Goal: Task Accomplishment & Management: Manage account settings

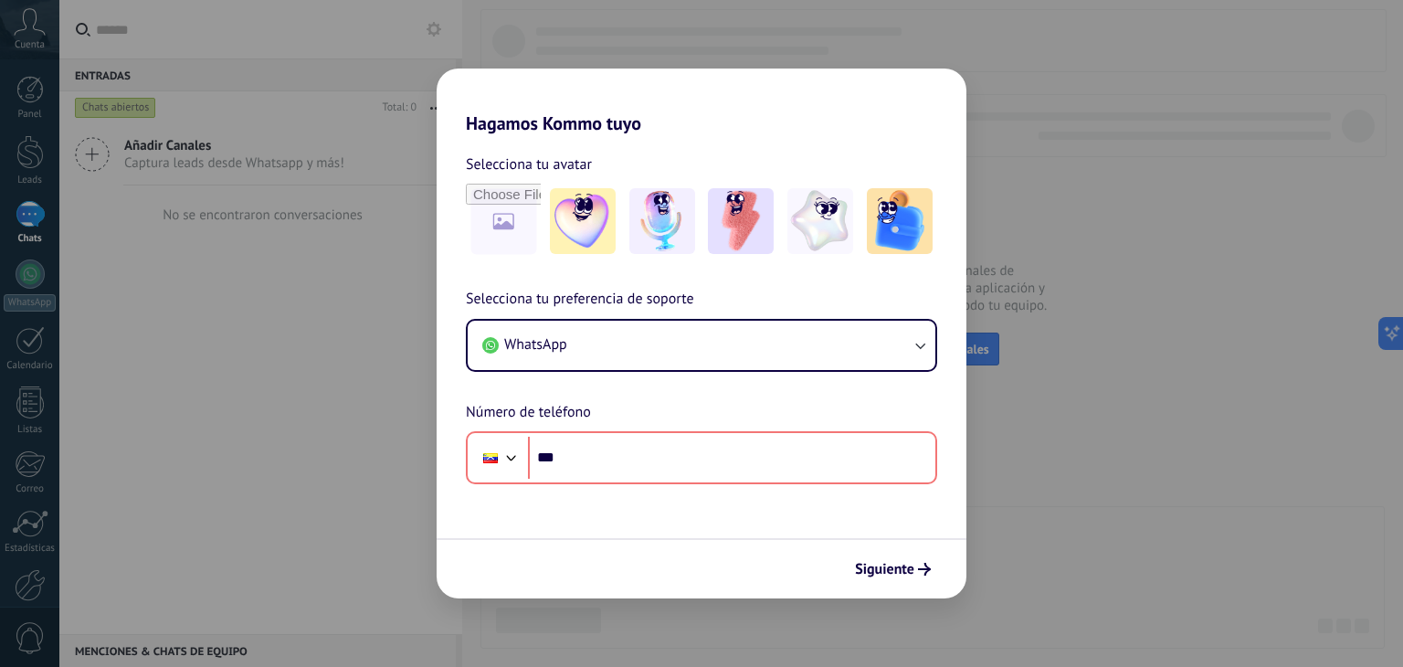
click at [996, 530] on div "Hagamos Kommo tuyo Selecciona tu avatar Selecciona tu preferencia de soporte Wh…" at bounding box center [701, 333] width 1403 height 667
click at [943, 574] on div "Siguiente" at bounding box center [702, 568] width 530 height 60
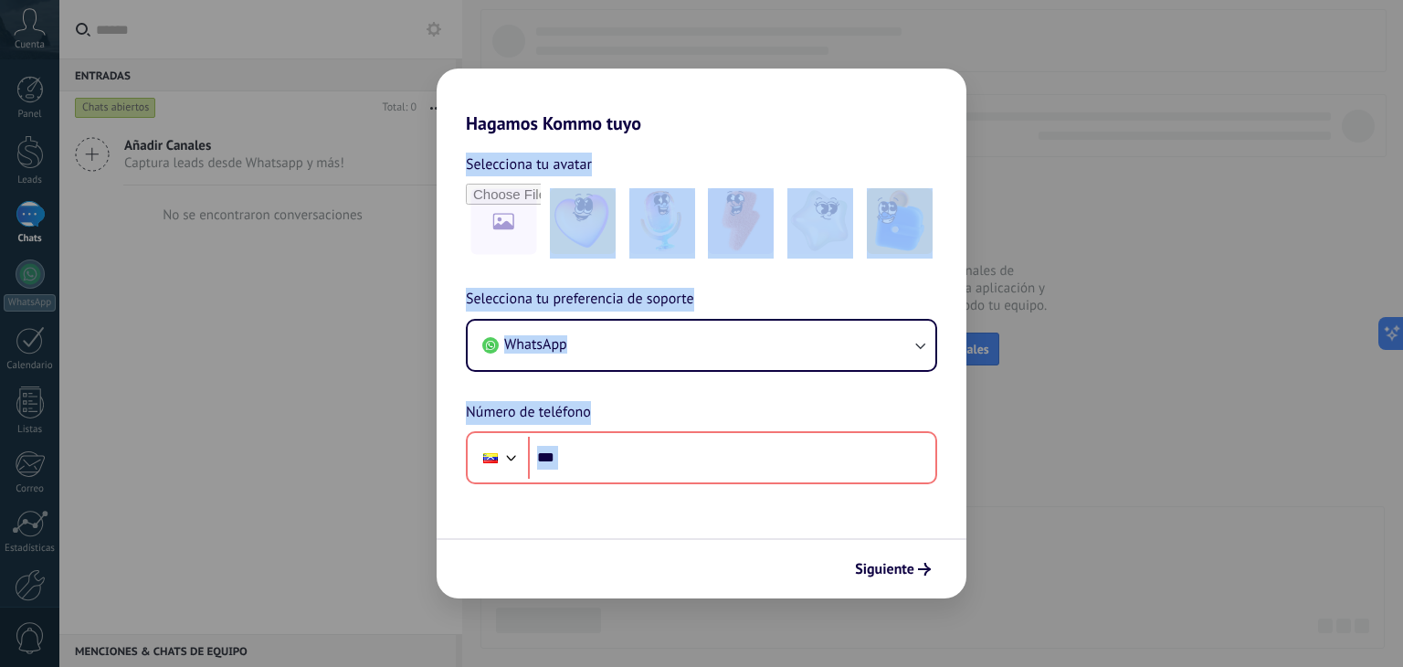
drag, startPoint x: 943, startPoint y: 574, endPoint x: 1169, endPoint y: 257, distance: 390.3
click at [1169, 257] on div "Hagamos Kommo tuyo Selecciona tu avatar Selecciona tu preferencia de soporte Wh…" at bounding box center [701, 333] width 1403 height 667
click at [948, 558] on div "Siguiente" at bounding box center [702, 568] width 530 height 60
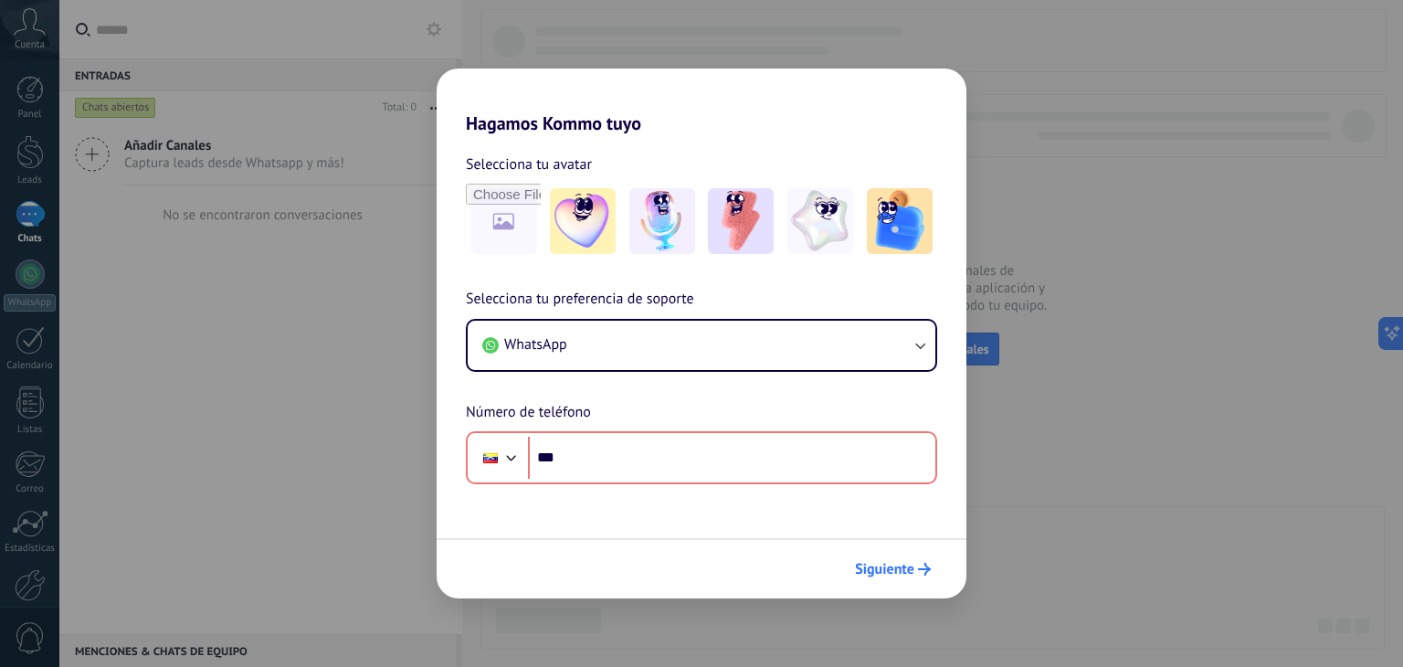
click at [905, 563] on span "Siguiente" at bounding box center [884, 569] width 59 height 13
click at [563, 231] on img at bounding box center [583, 221] width 66 height 66
click at [1144, 366] on div "Hagamos Kommo tuyo Selecciona tu avatar Restablecer Selecciona tu preferencia d…" at bounding box center [701, 333] width 1403 height 667
click at [864, 582] on button "Siguiente" at bounding box center [893, 568] width 92 height 31
drag, startPoint x: 864, startPoint y: 582, endPoint x: 891, endPoint y: 564, distance: 32.2
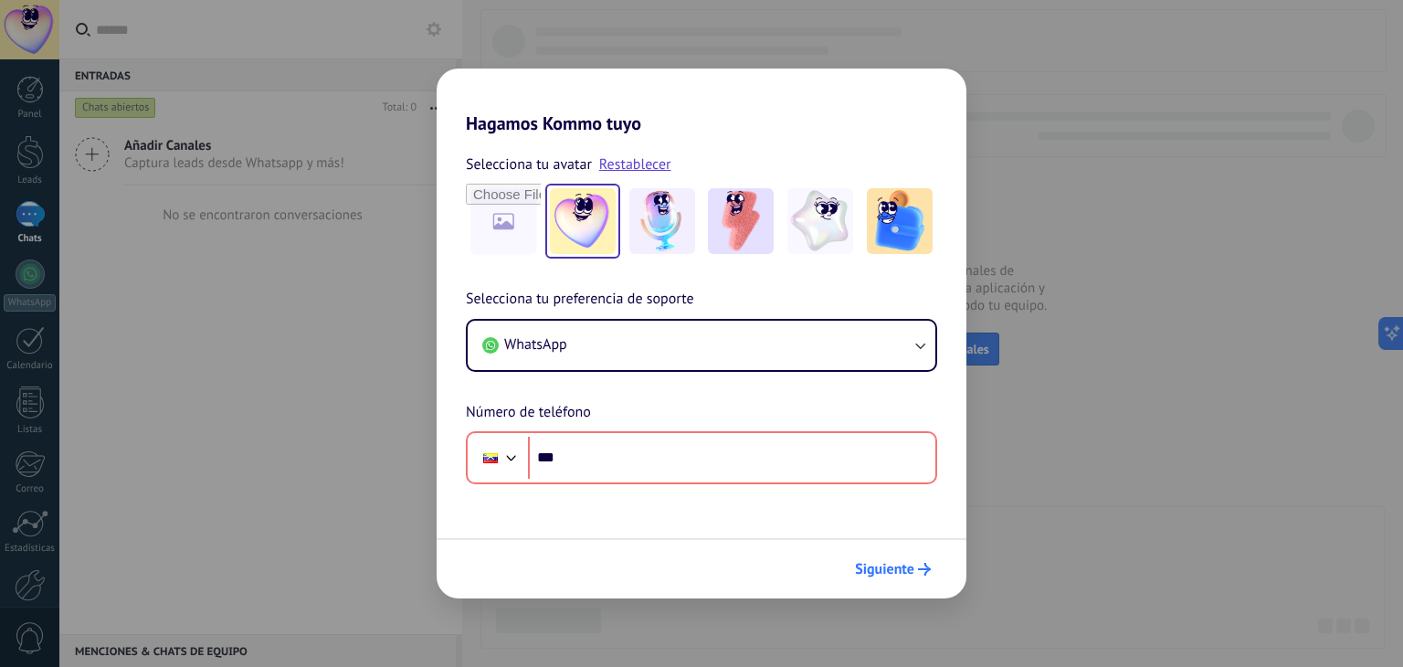
click at [891, 564] on button "Siguiente" at bounding box center [893, 568] width 92 height 31
click at [891, 564] on span "Siguiente" at bounding box center [884, 569] width 59 height 13
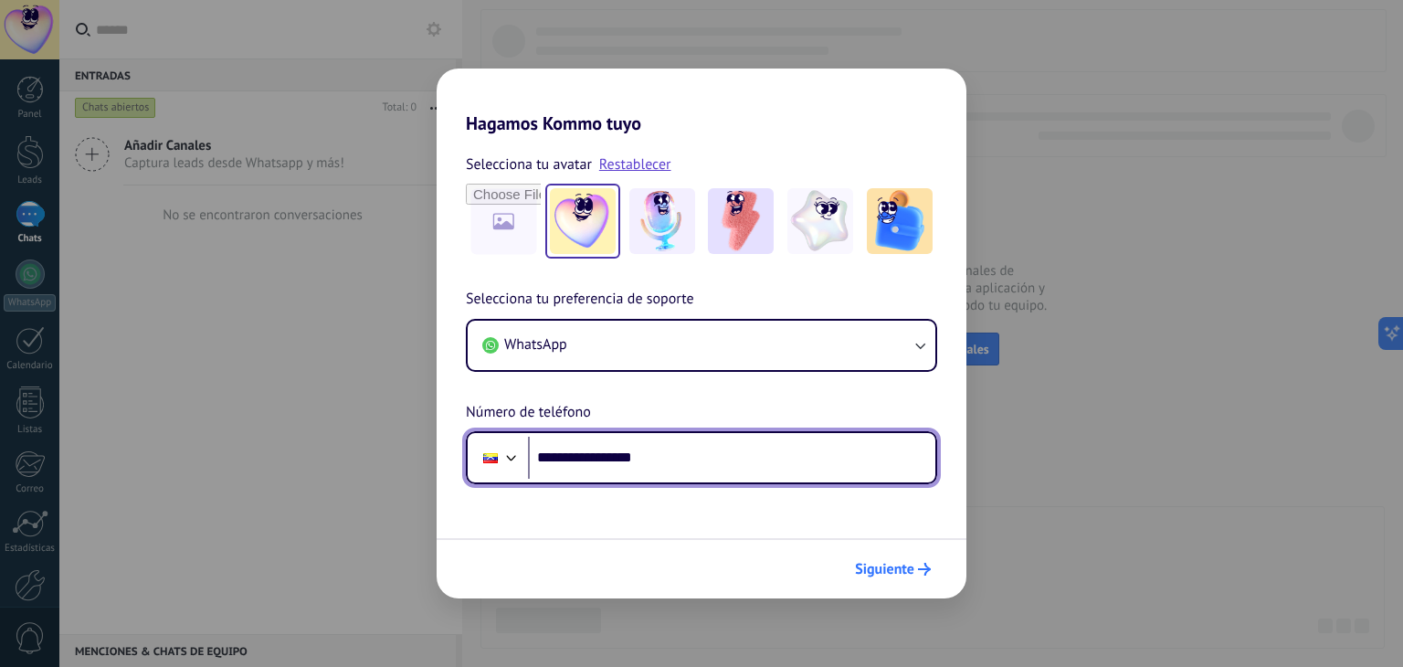
type input "**********"
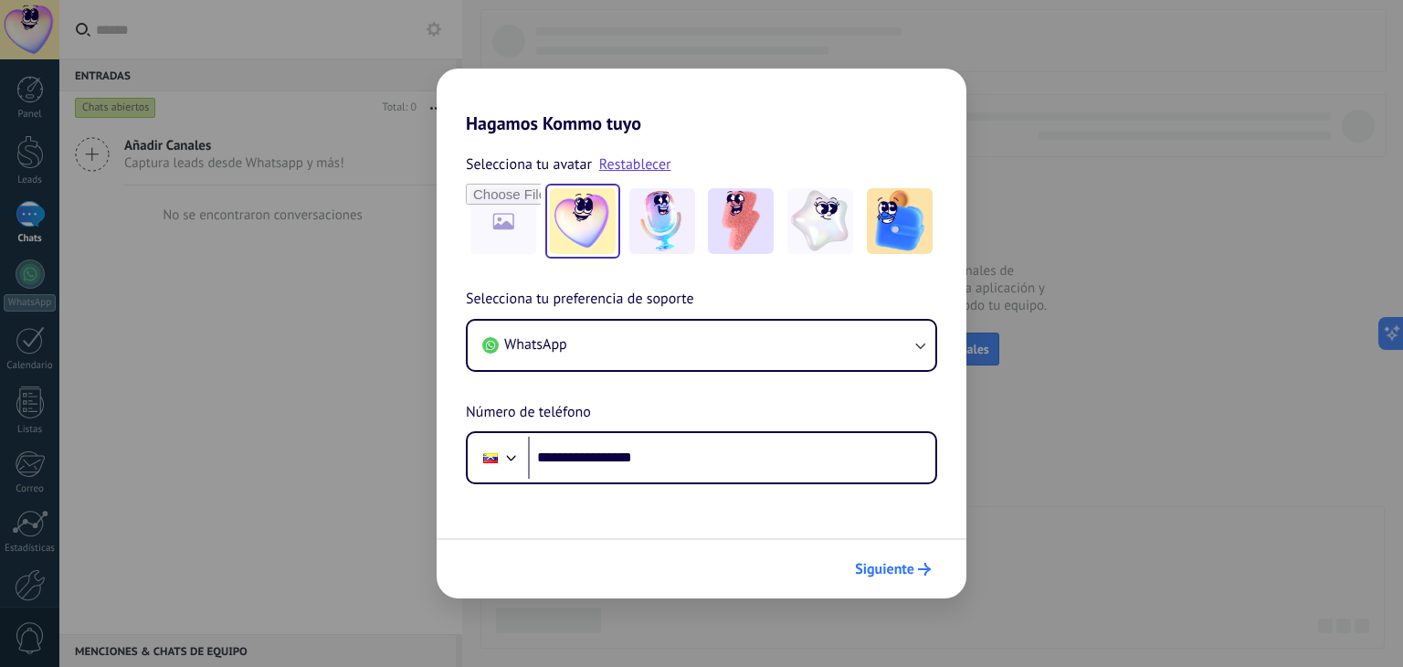
click at [888, 553] on div "Siguiente" at bounding box center [893, 568] width 92 height 31
click at [888, 564] on span "Siguiente" at bounding box center [884, 569] width 59 height 13
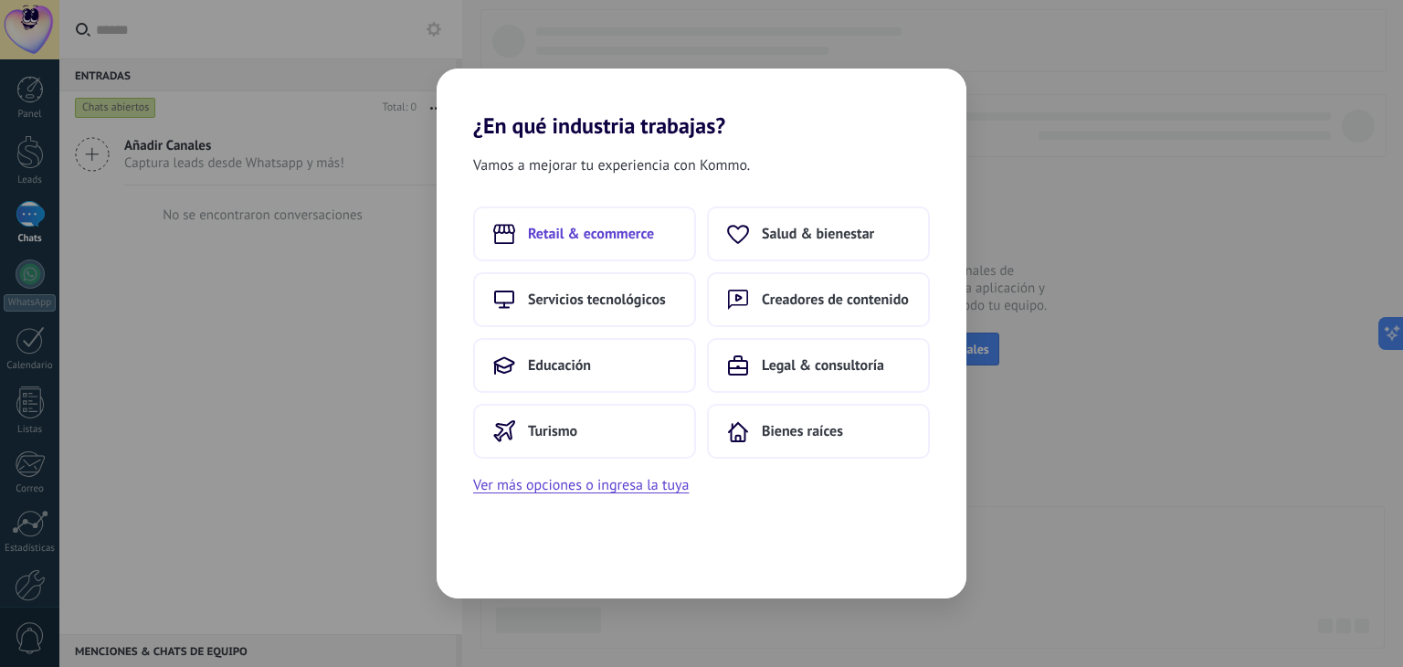
click at [646, 227] on span "Retail & ecommerce" at bounding box center [591, 234] width 126 height 18
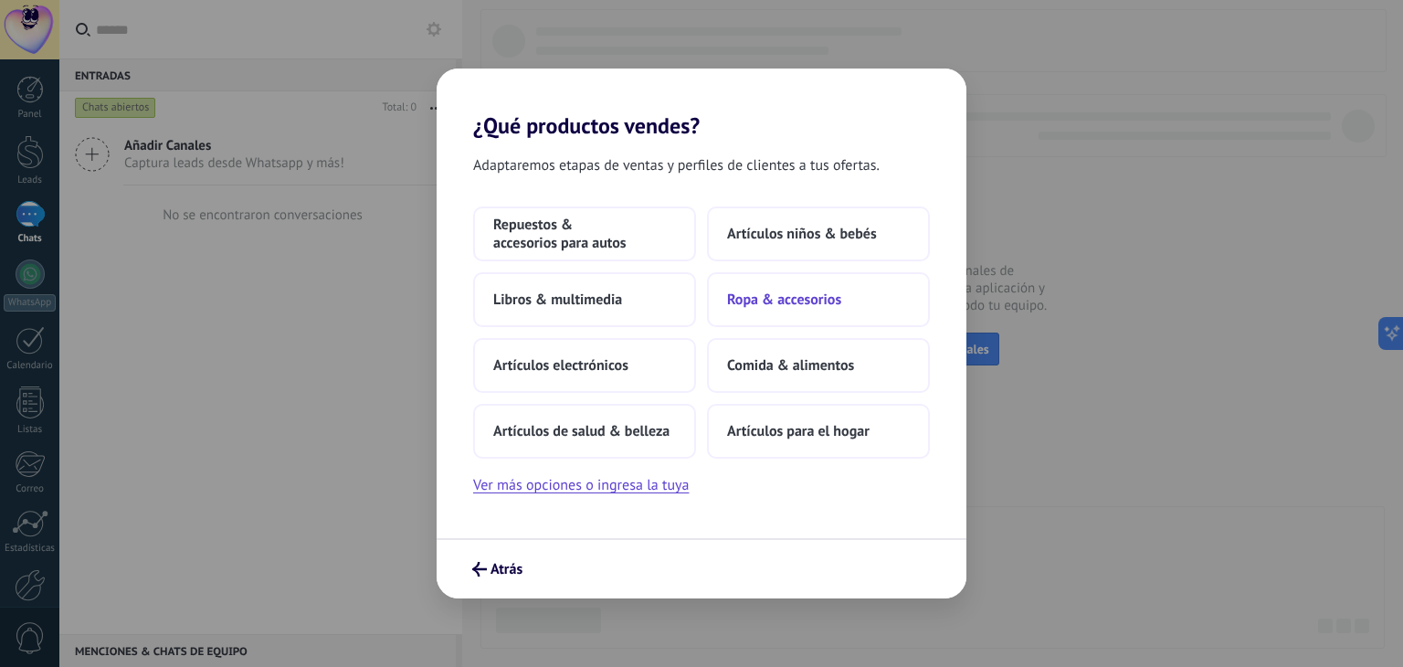
click at [753, 309] on button "Ropa & accesorios" at bounding box center [818, 299] width 223 height 55
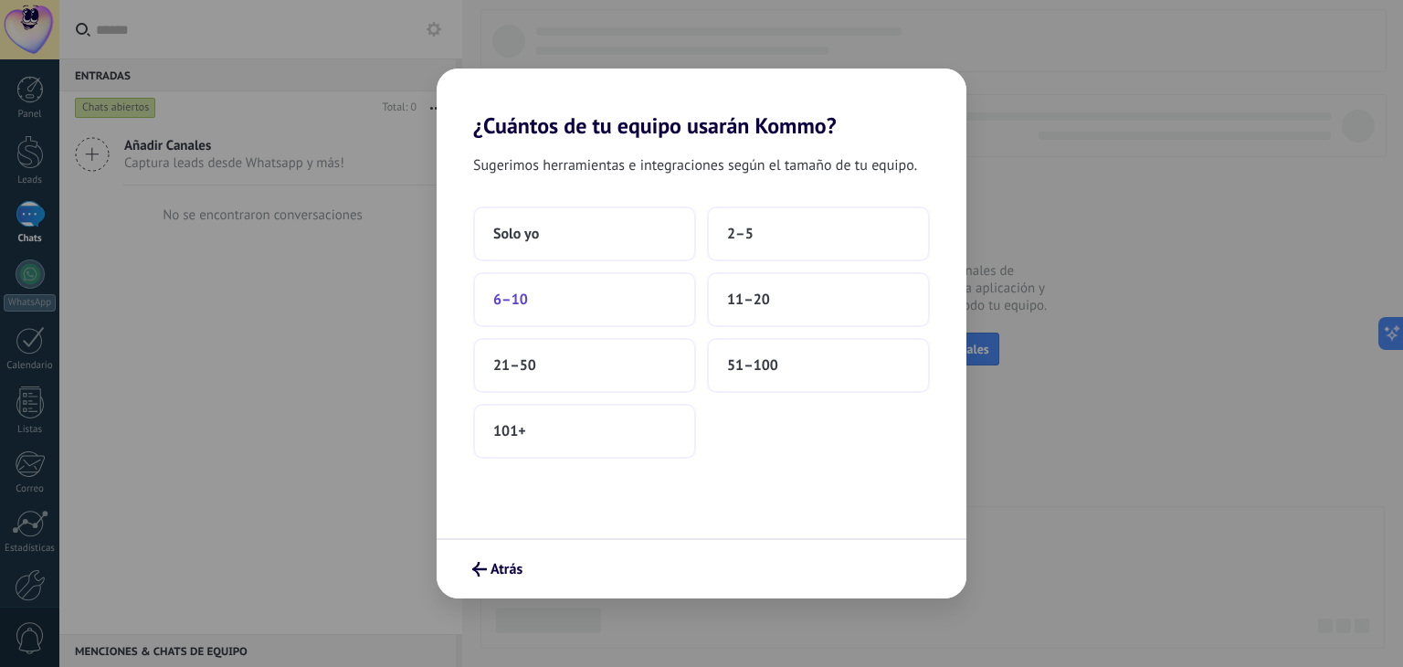
click at [596, 290] on button "6–10" at bounding box center [584, 299] width 223 height 55
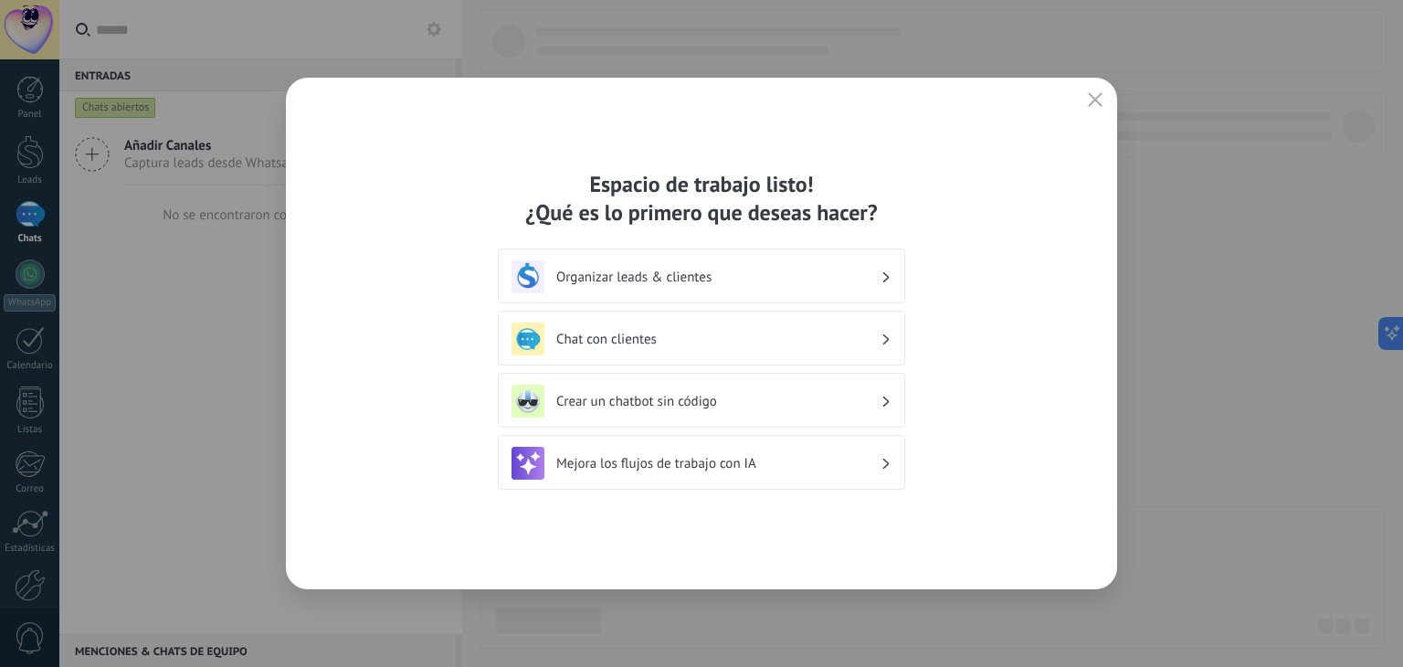
click at [1096, 110] on button "button" at bounding box center [1095, 101] width 24 height 26
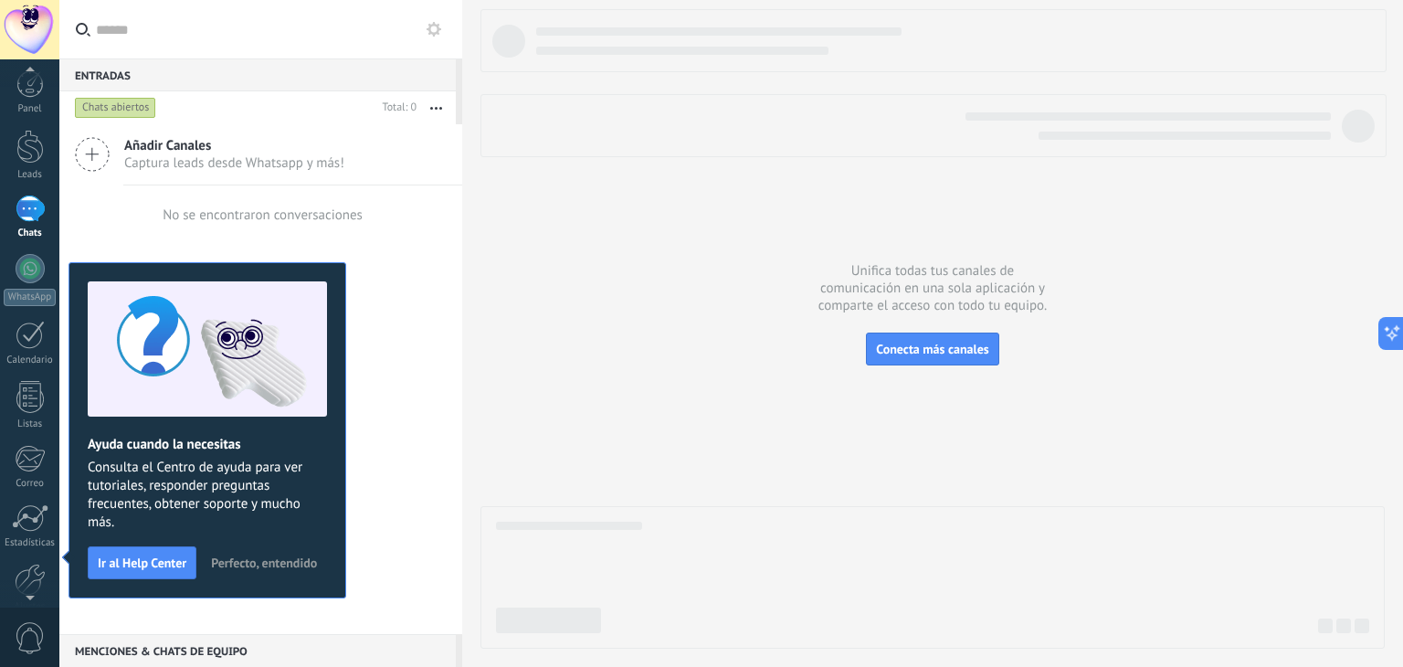
scroll to position [17, 0]
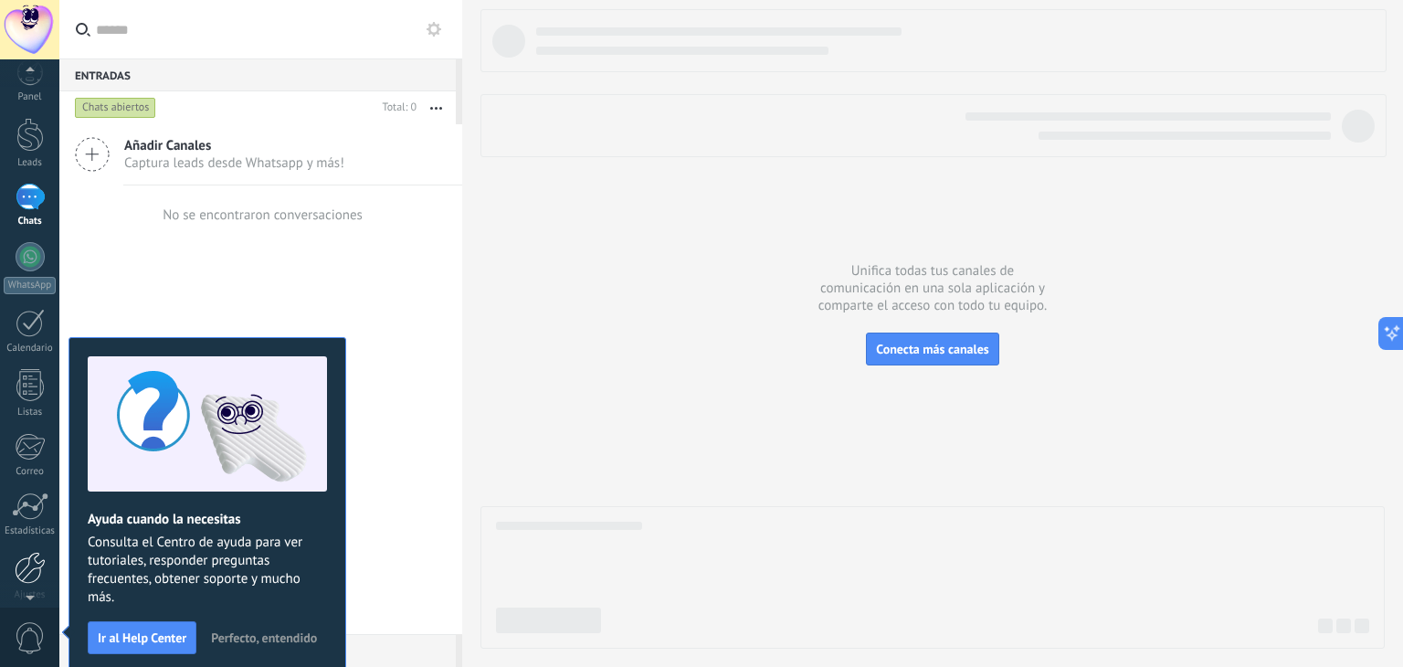
click at [36, 574] on div at bounding box center [30, 568] width 31 height 32
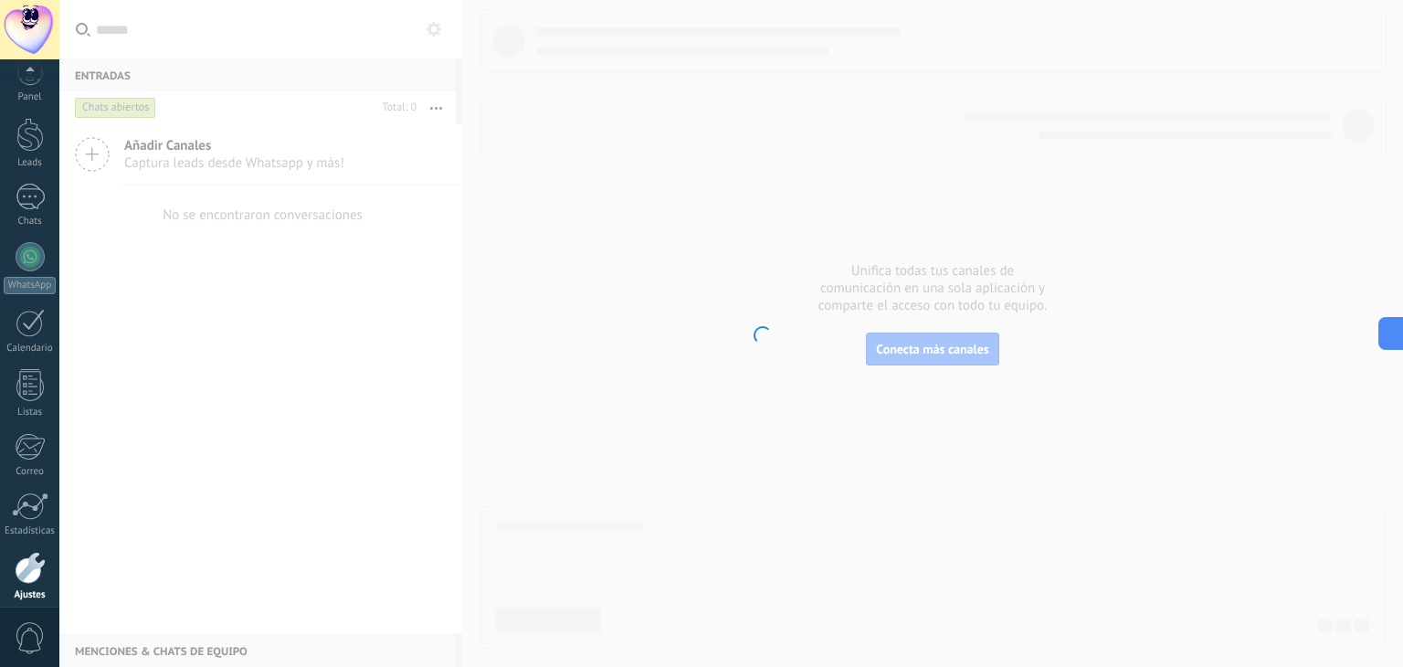
scroll to position [92, 0]
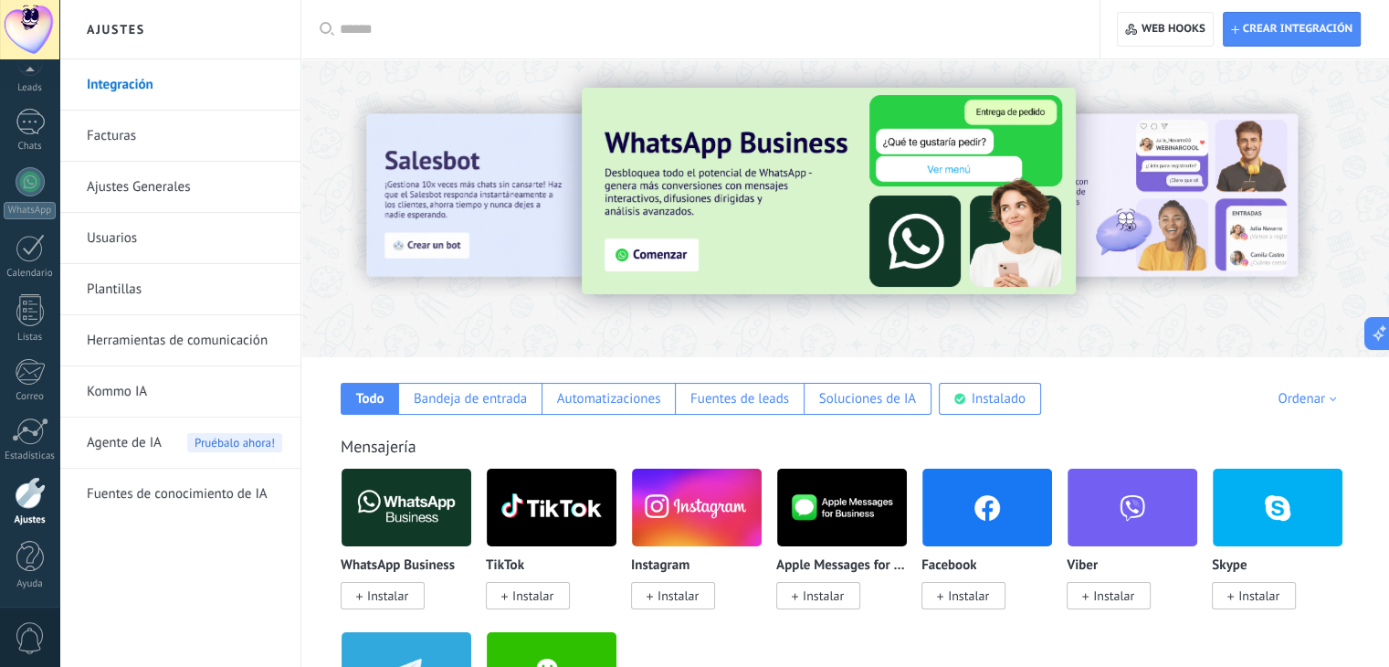
click at [701, 596] on span "Instalar" at bounding box center [673, 595] width 84 height 27
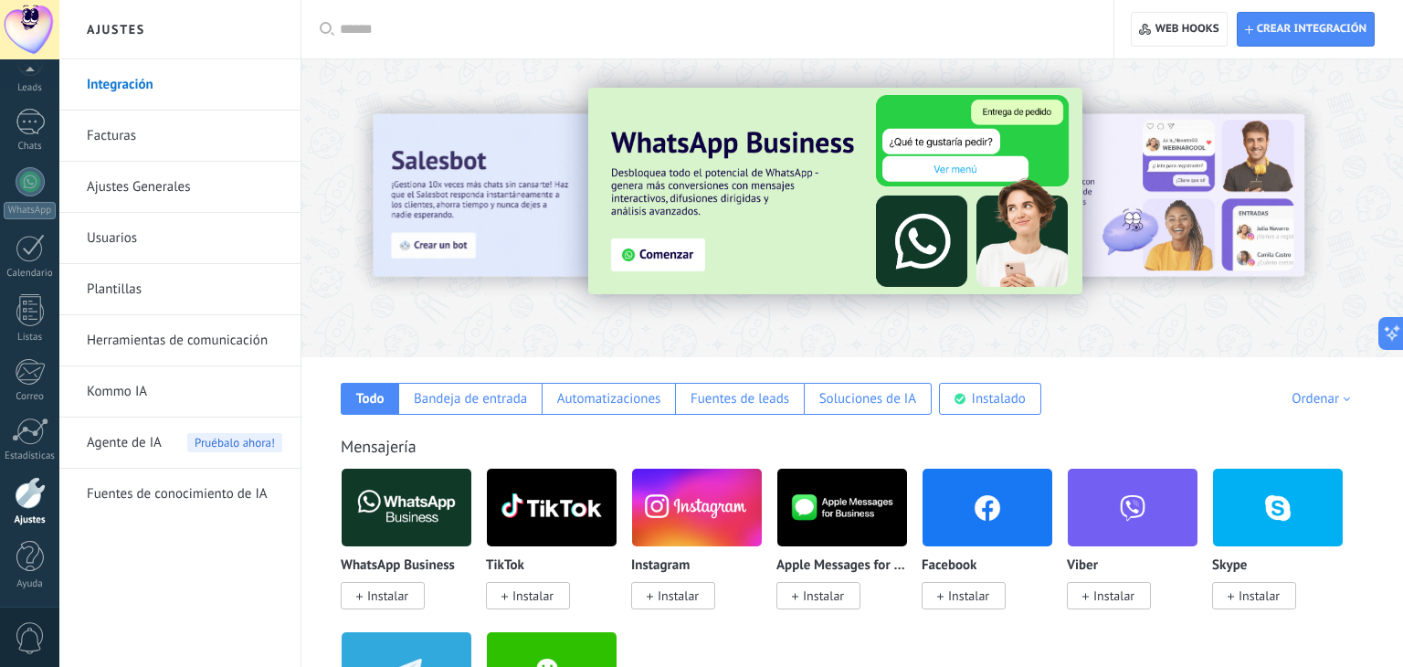
click at [663, 604] on body ".abccls-1,.abccls-2{fill-rule:evenodd}.abccls-2{fill:#fff} .abfcls-1{fill:none}…" at bounding box center [701, 333] width 1403 height 667
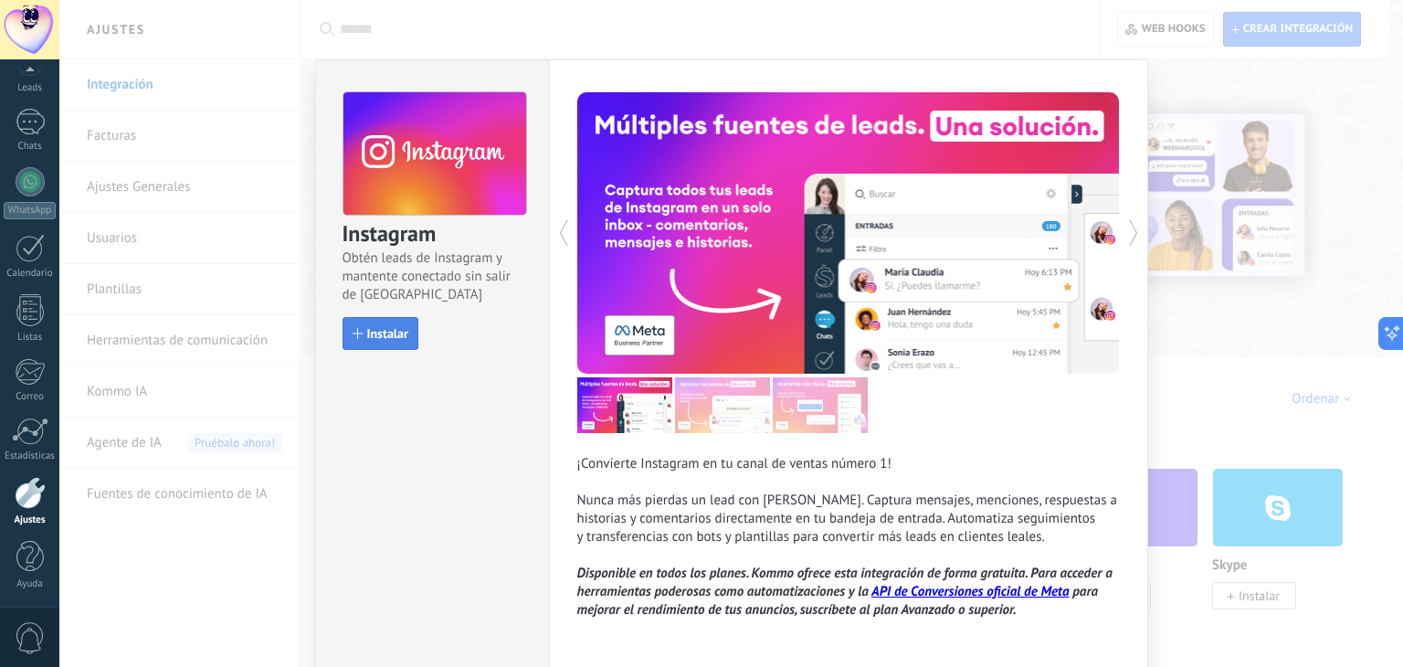
click at [404, 333] on span "Instalar" at bounding box center [387, 333] width 41 height 13
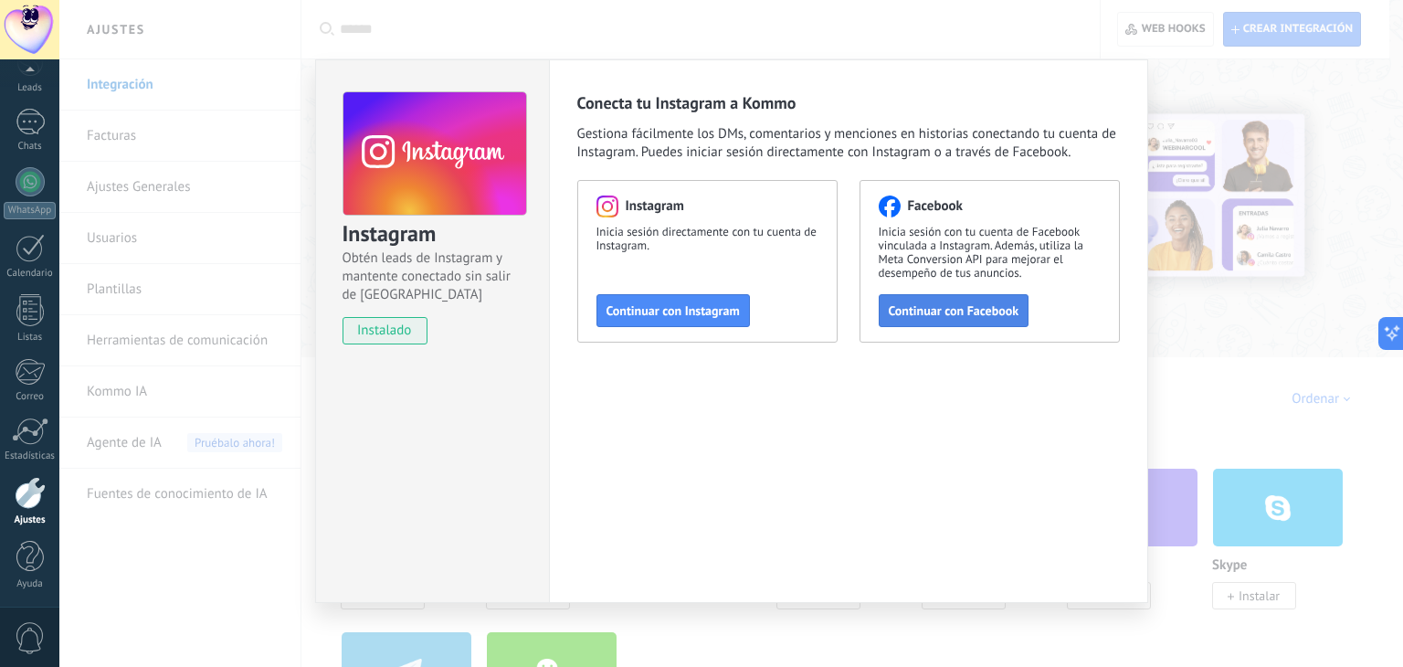
click at [946, 323] on button "Continuar con Facebook" at bounding box center [954, 310] width 151 height 33
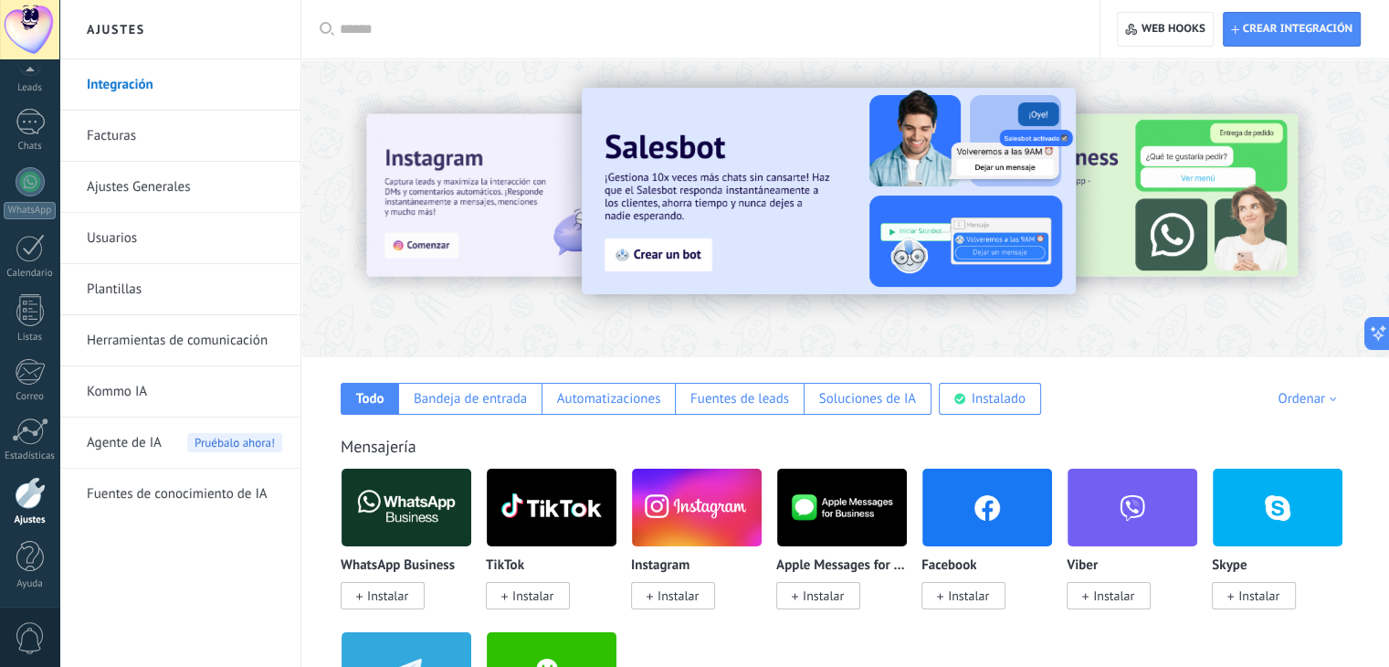
click at [174, 333] on link "Herramientas de comunicación" at bounding box center [184, 340] width 195 height 51
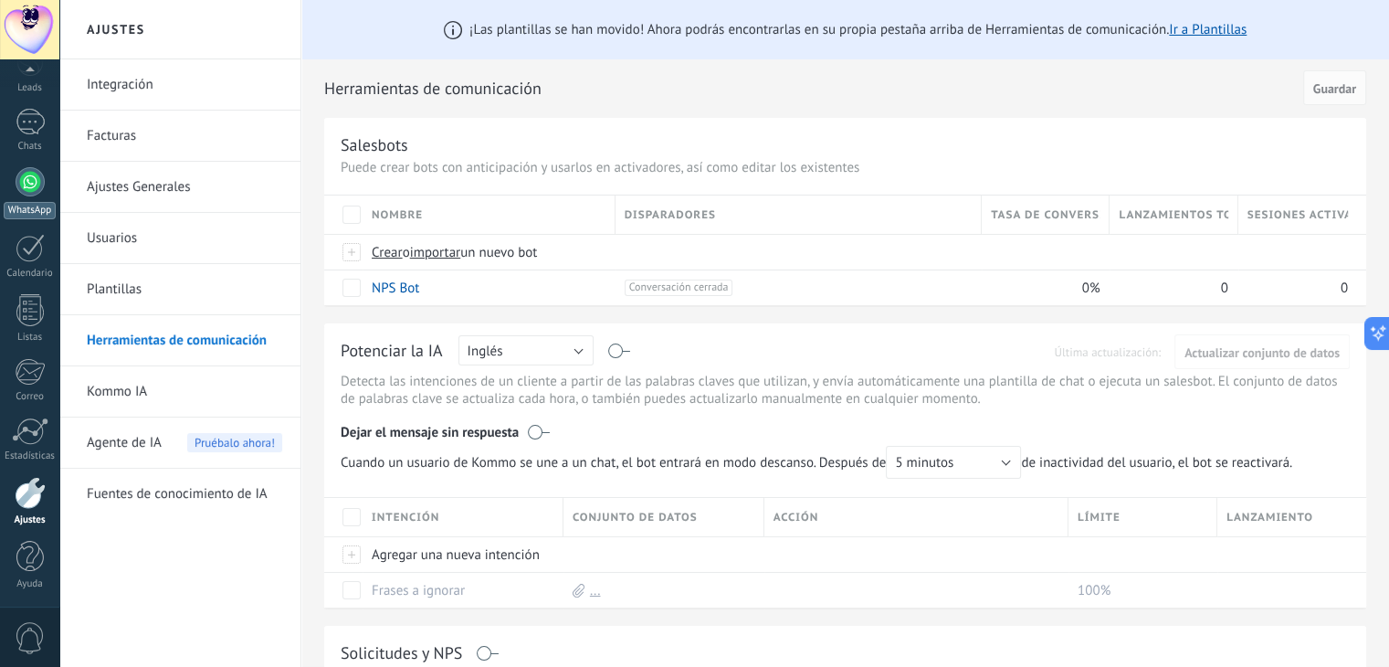
click at [29, 210] on div "WhatsApp" at bounding box center [30, 210] width 52 height 17
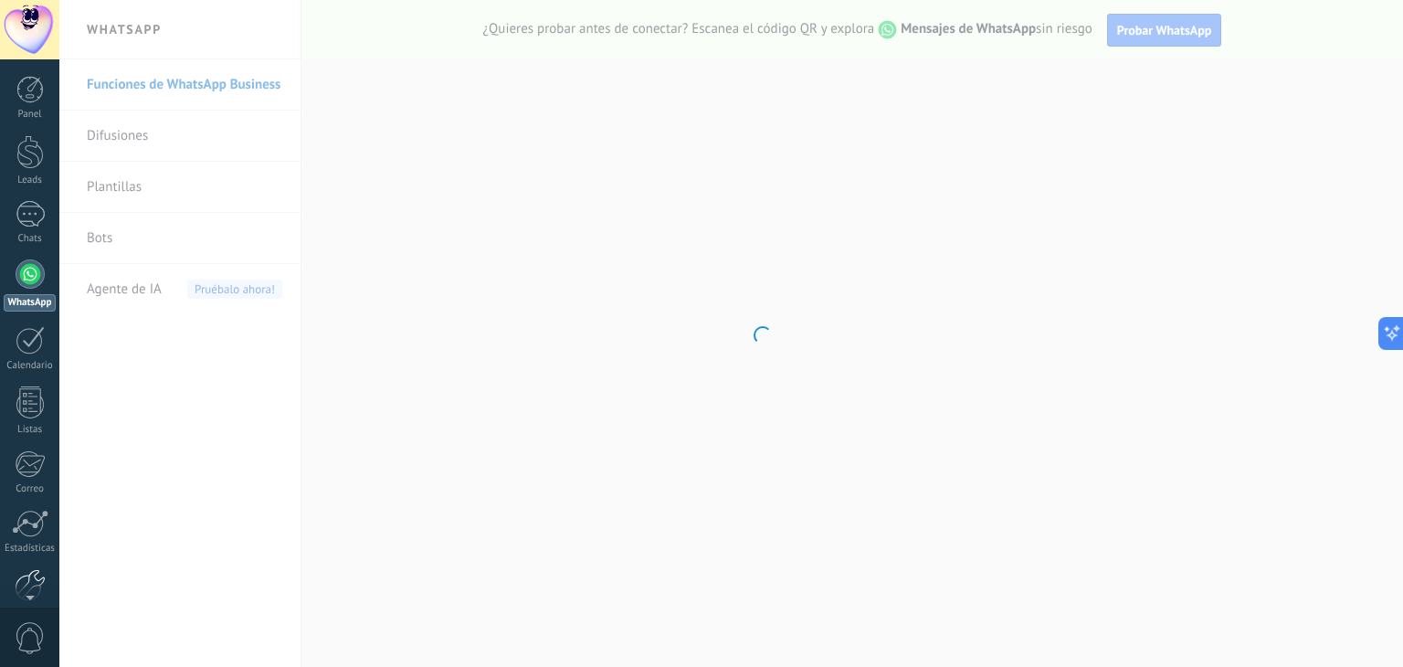
click at [27, 574] on div at bounding box center [30, 585] width 31 height 32
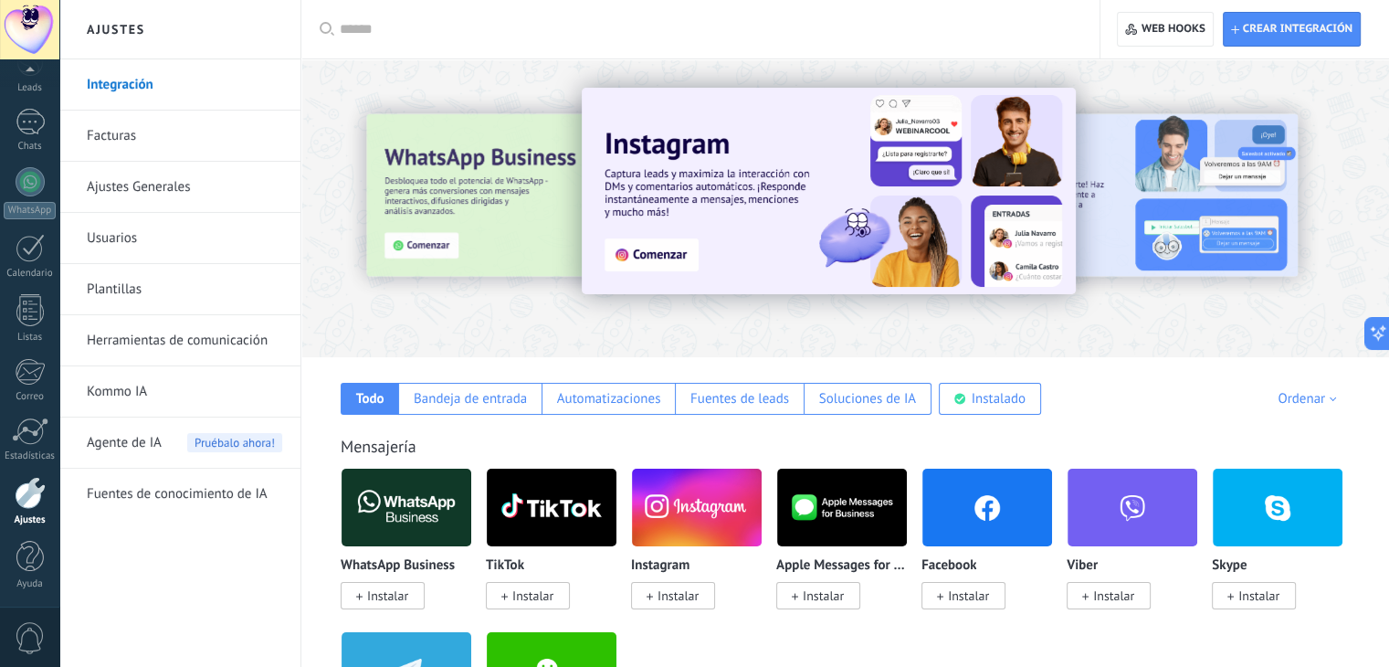
click at [669, 534] on img at bounding box center [697, 507] width 130 height 89
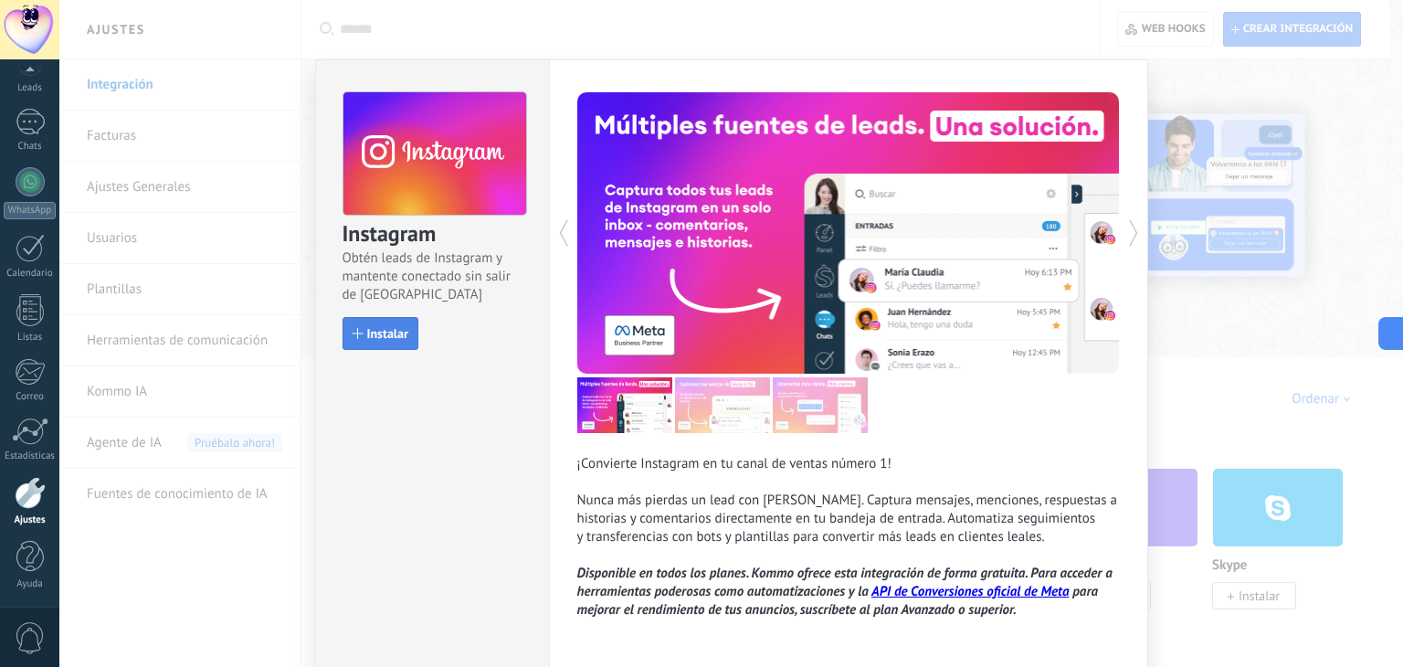
click at [406, 331] on button "Instalar" at bounding box center [381, 333] width 76 height 33
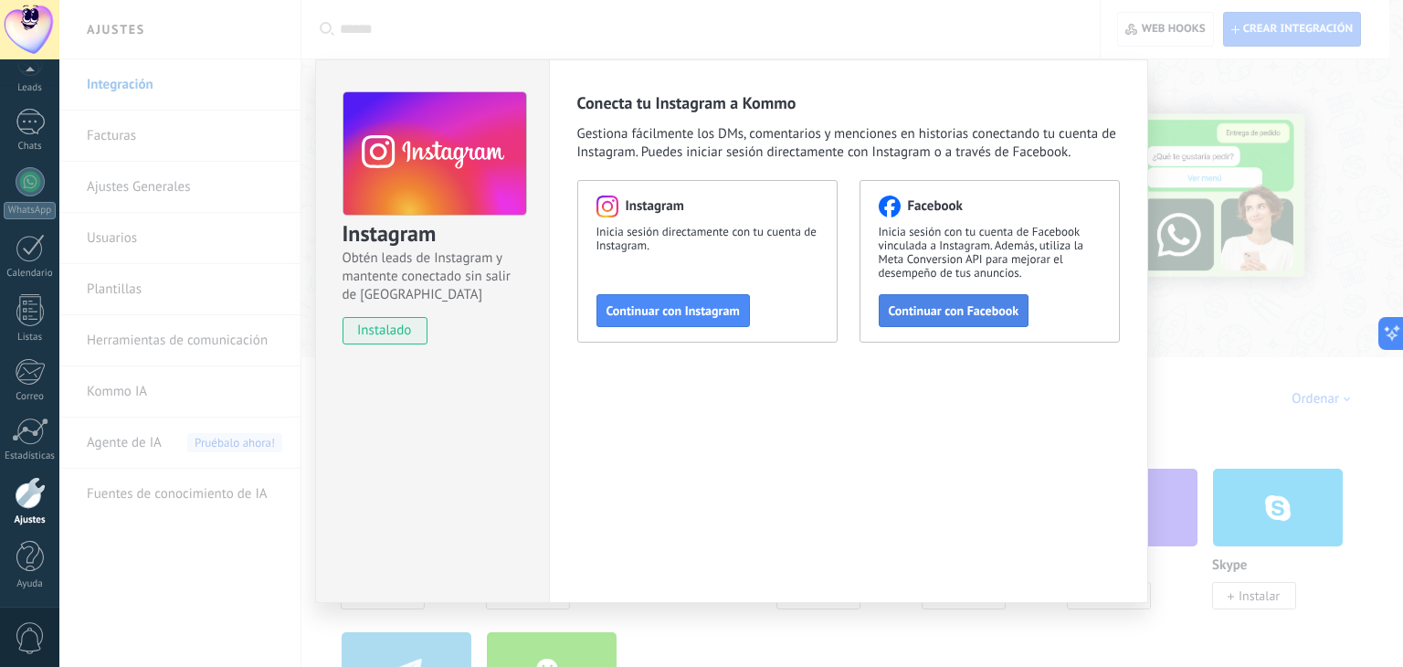
click at [935, 322] on button "Continuar con Facebook" at bounding box center [954, 310] width 151 height 33
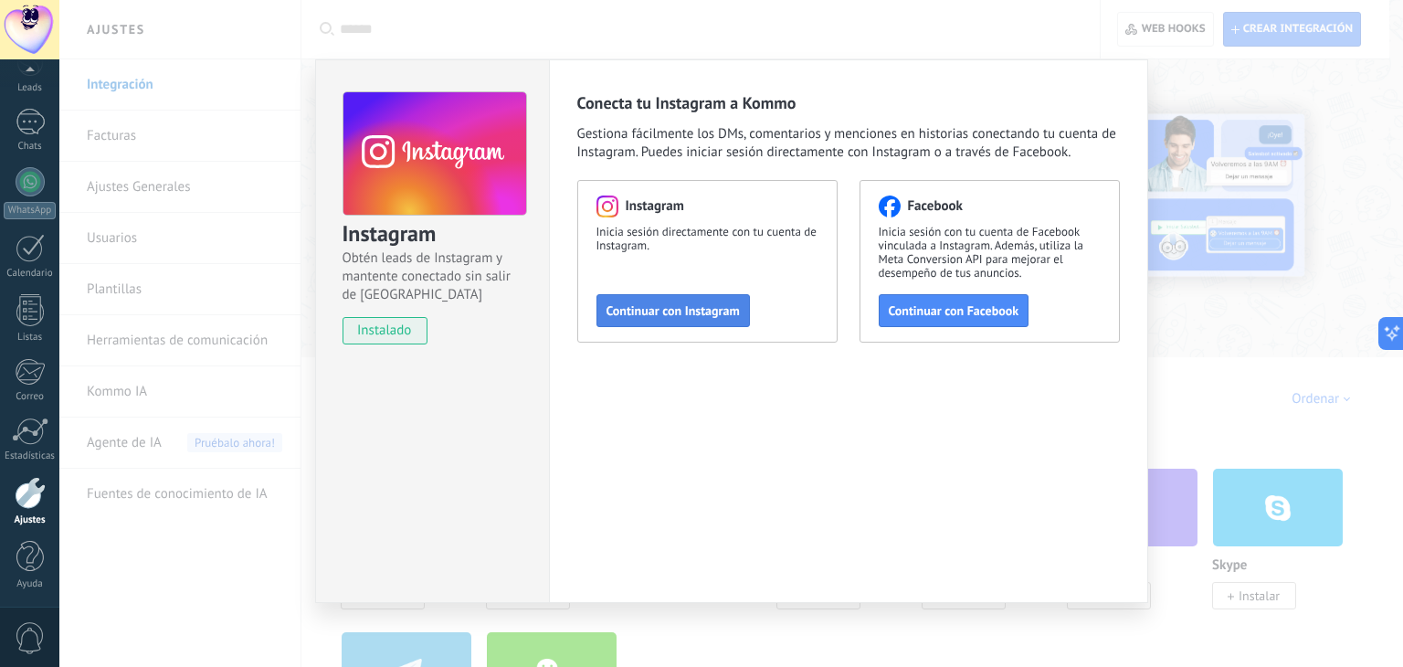
click at [624, 315] on span "Continuar con Instagram" at bounding box center [672, 310] width 133 height 13
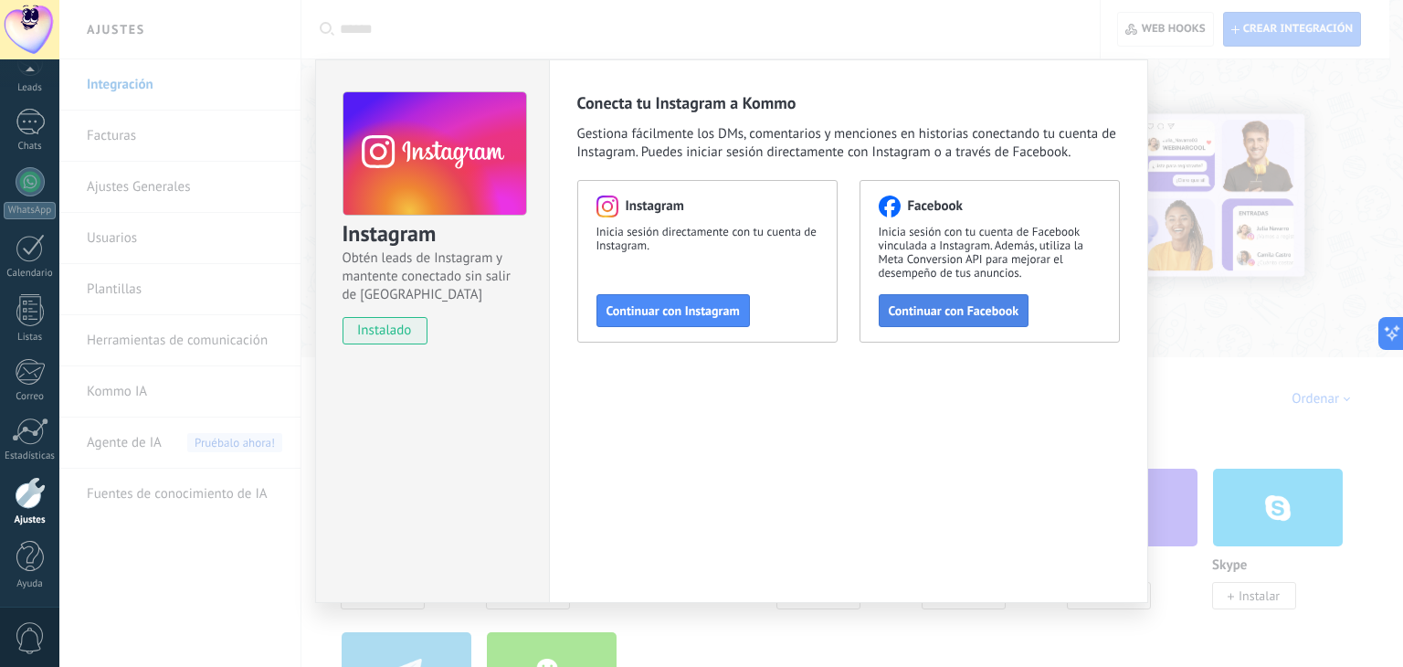
click at [913, 306] on span "Continuar con Facebook" at bounding box center [954, 310] width 131 height 13
